Goal: Task Accomplishment & Management: Manage account settings

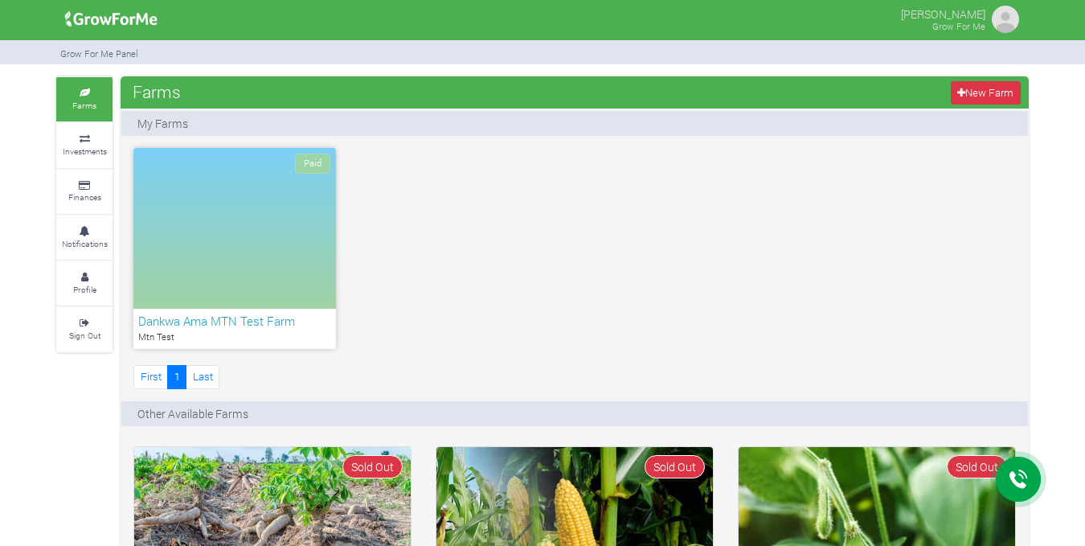
click at [201, 319] on h6 "Dankwa Ama MTN Test Farm" at bounding box center [234, 321] width 193 height 14
